Goal: Communication & Community: Answer question/provide support

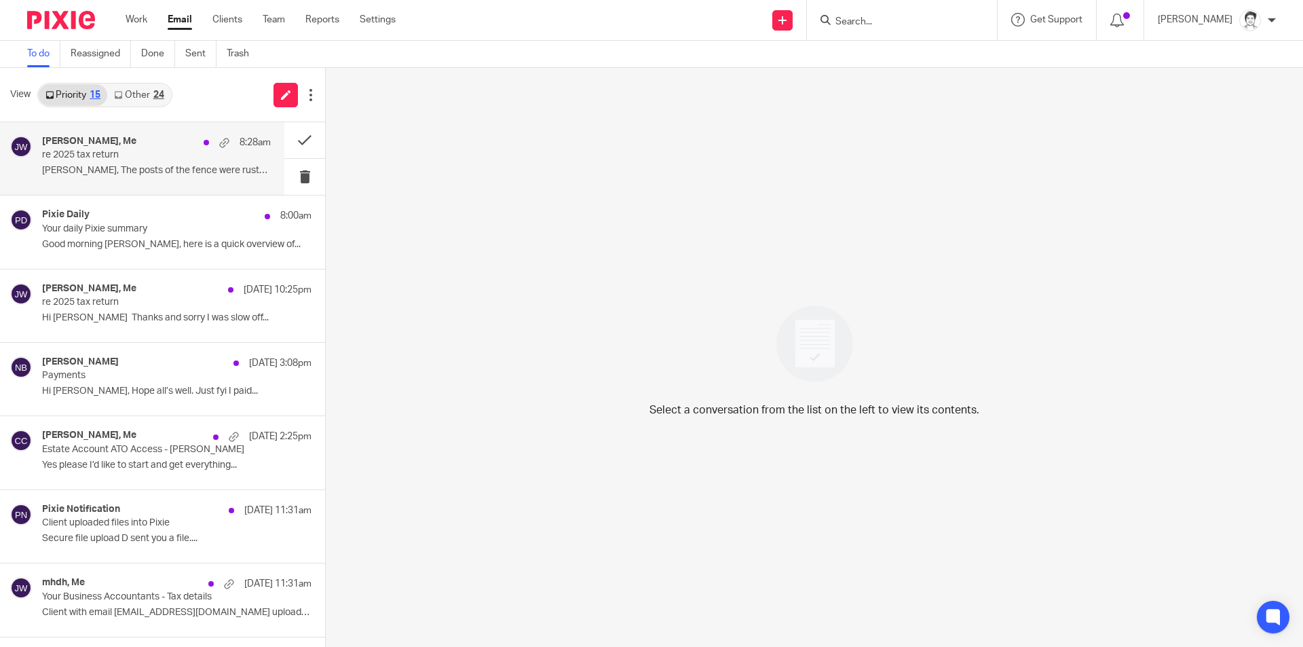
click at [105, 160] on p "re 2025 tax return" at bounding box center [133, 155] width 183 height 12
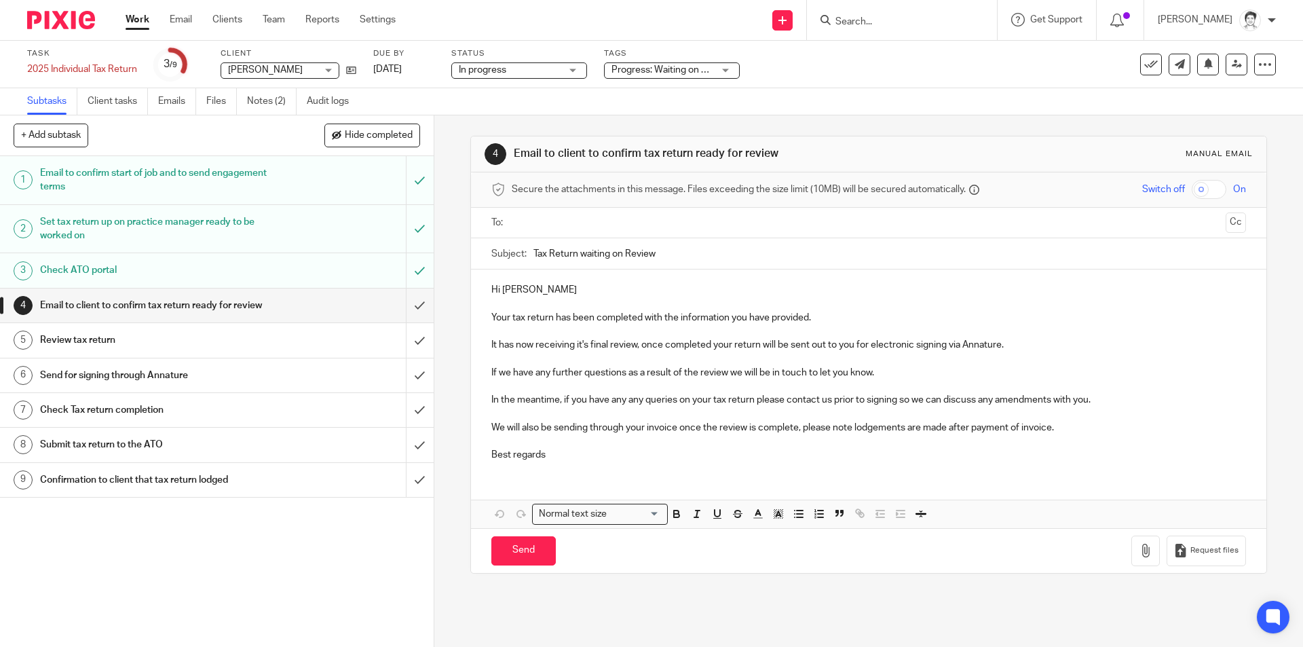
click at [586, 215] on input "text" at bounding box center [867, 223] width 703 height 16
click at [491, 318] on p "Your tax return has been completed with the information you have provided." at bounding box center [868, 321] width 754 height 14
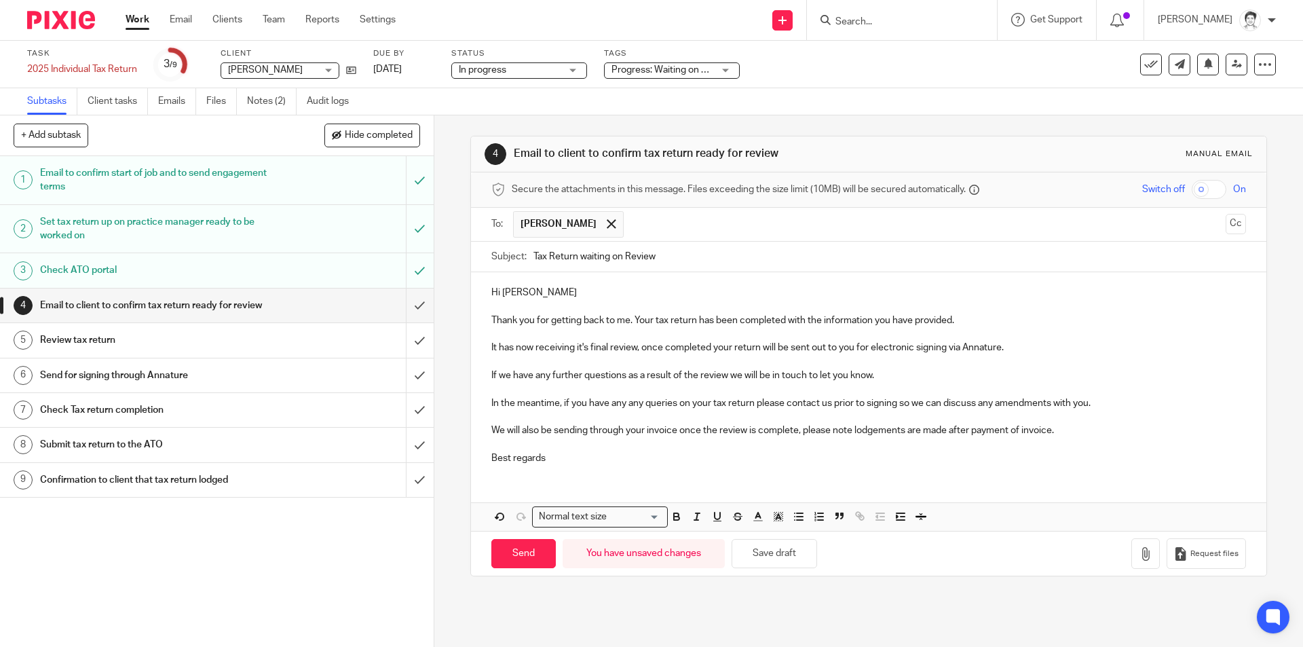
click at [523, 352] on p "It has now receiving it's final review, once completed your return will be sent…" at bounding box center [868, 348] width 754 height 14
click at [534, 352] on p "It has now receiving it's final review, once completed your return will be sent…" at bounding box center [868, 348] width 754 height 14
click at [549, 347] on p "It has now receiving it's final review, once completed your return will be sent…" at bounding box center [868, 348] width 754 height 14
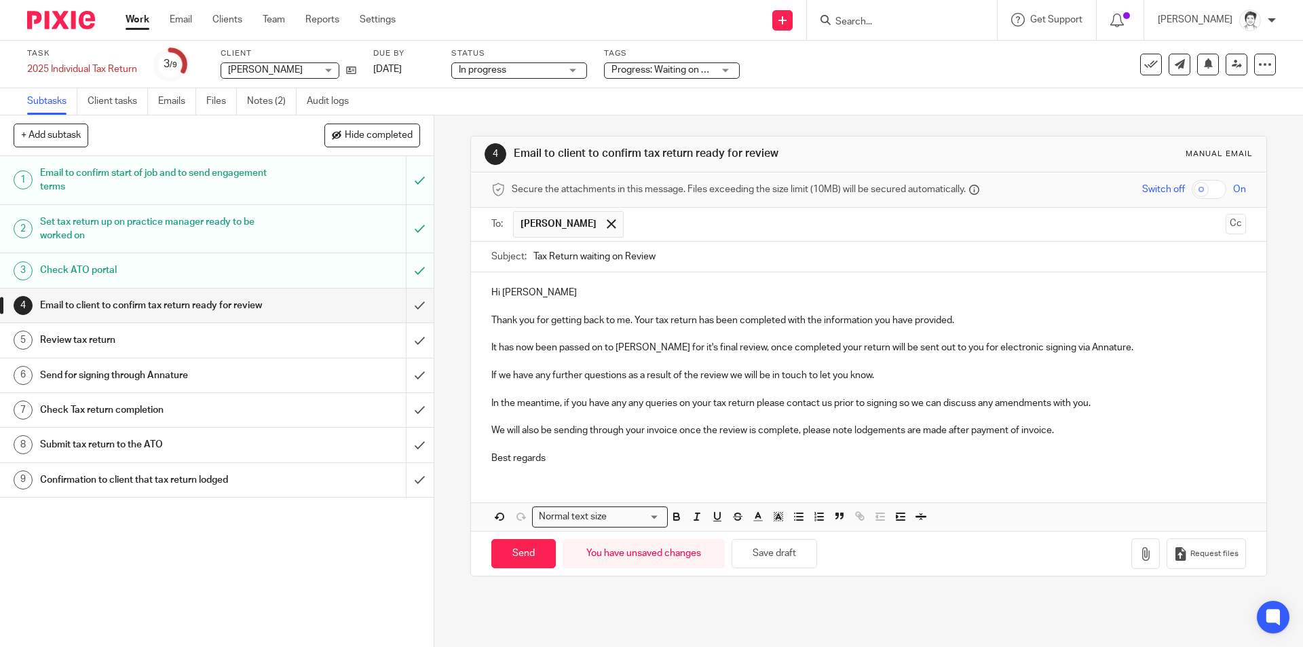
click at [1142, 360] on p at bounding box center [868, 362] width 754 height 14
click at [1107, 358] on p at bounding box center [868, 362] width 754 height 14
click at [1087, 351] on p "It has now been passed on to Eleanor for it's final review, once completed your…" at bounding box center [868, 348] width 754 height 14
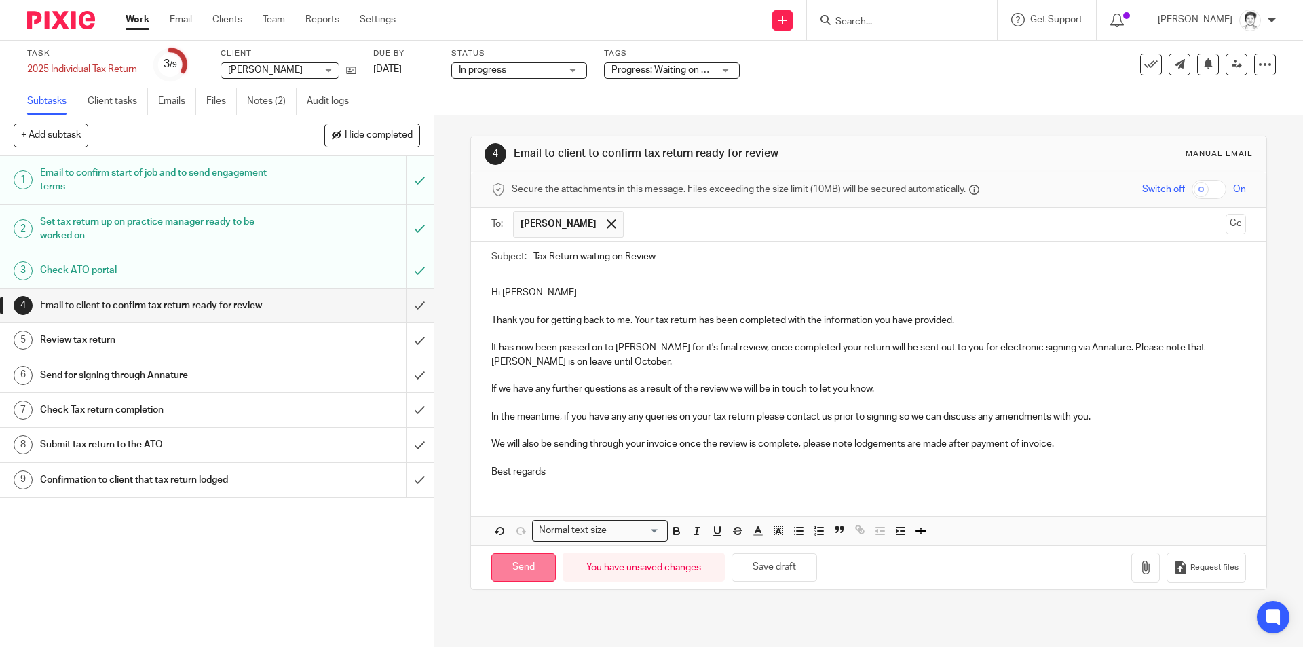
click at [535, 577] on input "Send" at bounding box center [523, 567] width 64 height 29
type input "Sent"
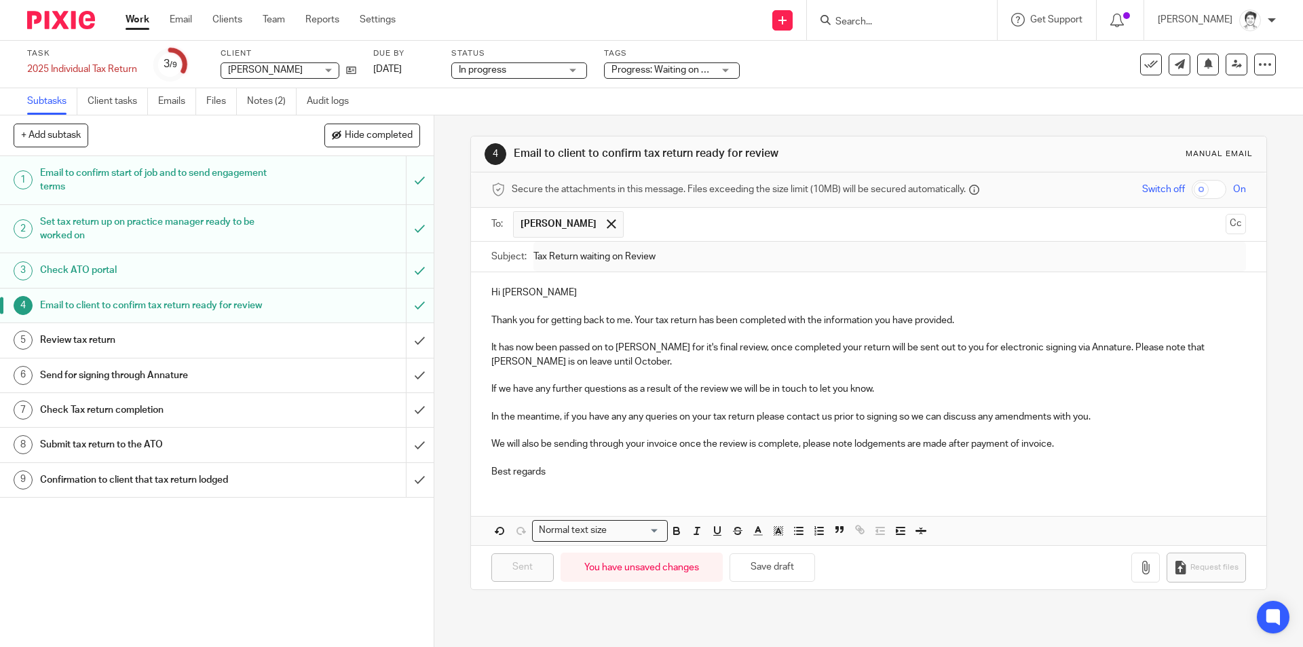
click at [848, 18] on input "Search" at bounding box center [895, 22] width 122 height 12
